Goal: Transaction & Acquisition: Purchase product/service

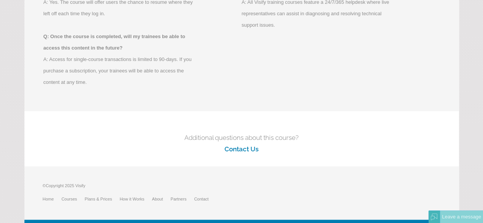
scroll to position [13, 0]
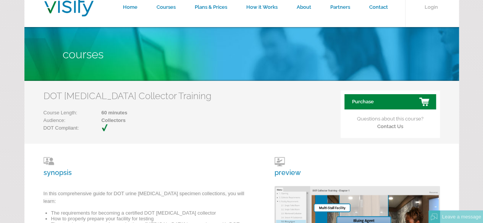
click at [366, 102] on link "Purchase" at bounding box center [390, 101] width 92 height 15
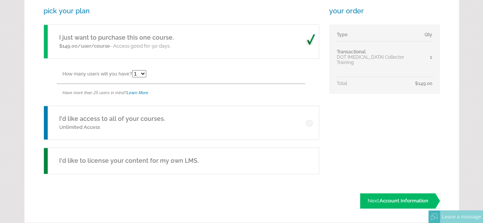
scroll to position [225, 0]
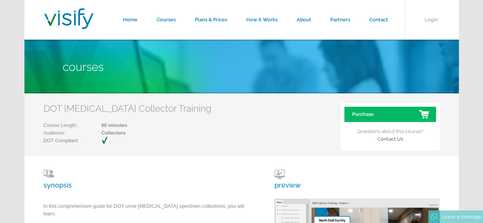
scroll to position [13, 0]
